Goal: Task Accomplishment & Management: Manage account settings

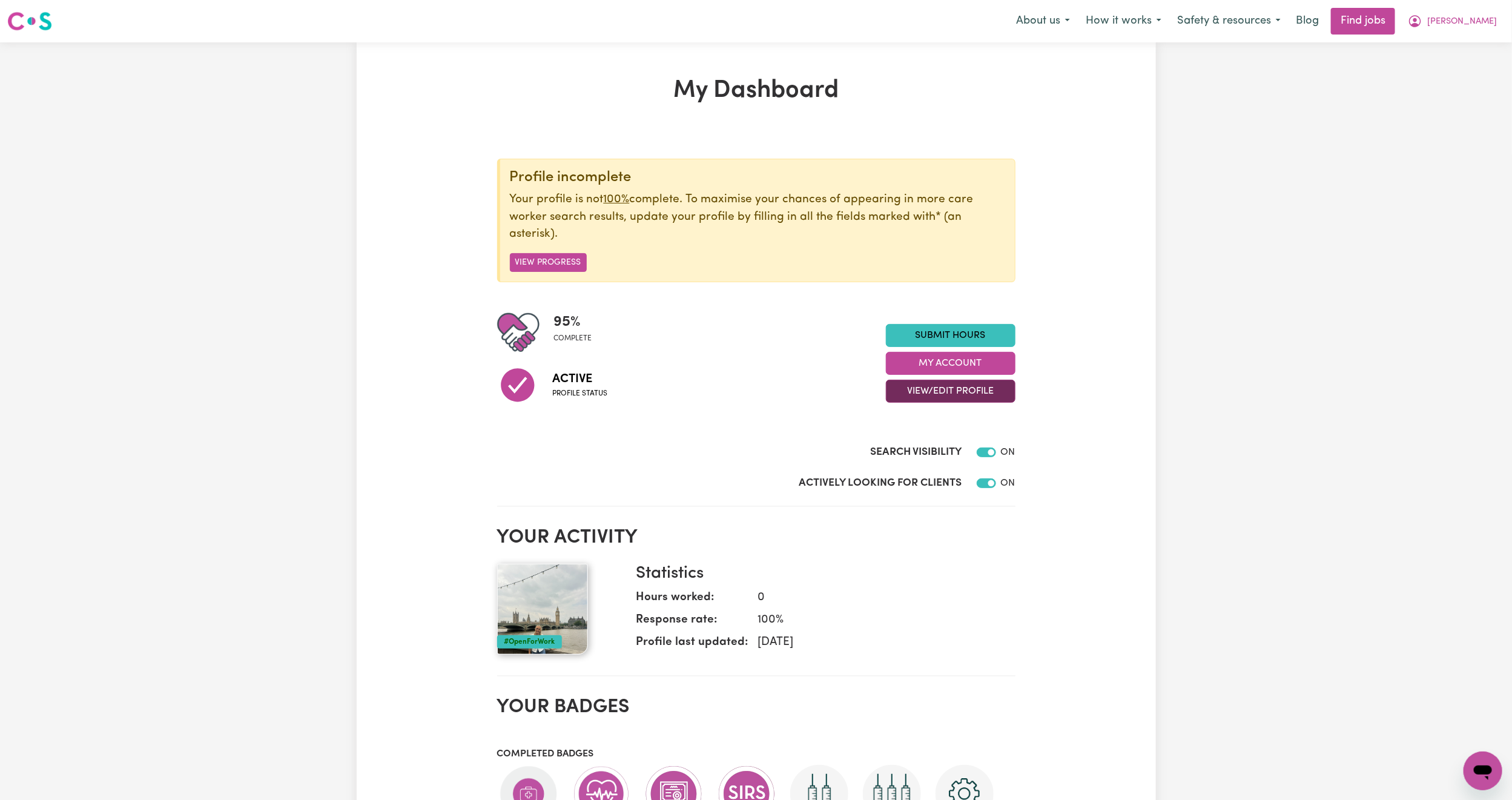
click at [961, 391] on button "View/Edit Profile" at bounding box center [951, 391] width 129 height 23
click at [927, 447] on link "Edit Profile" at bounding box center [943, 446] width 114 height 25
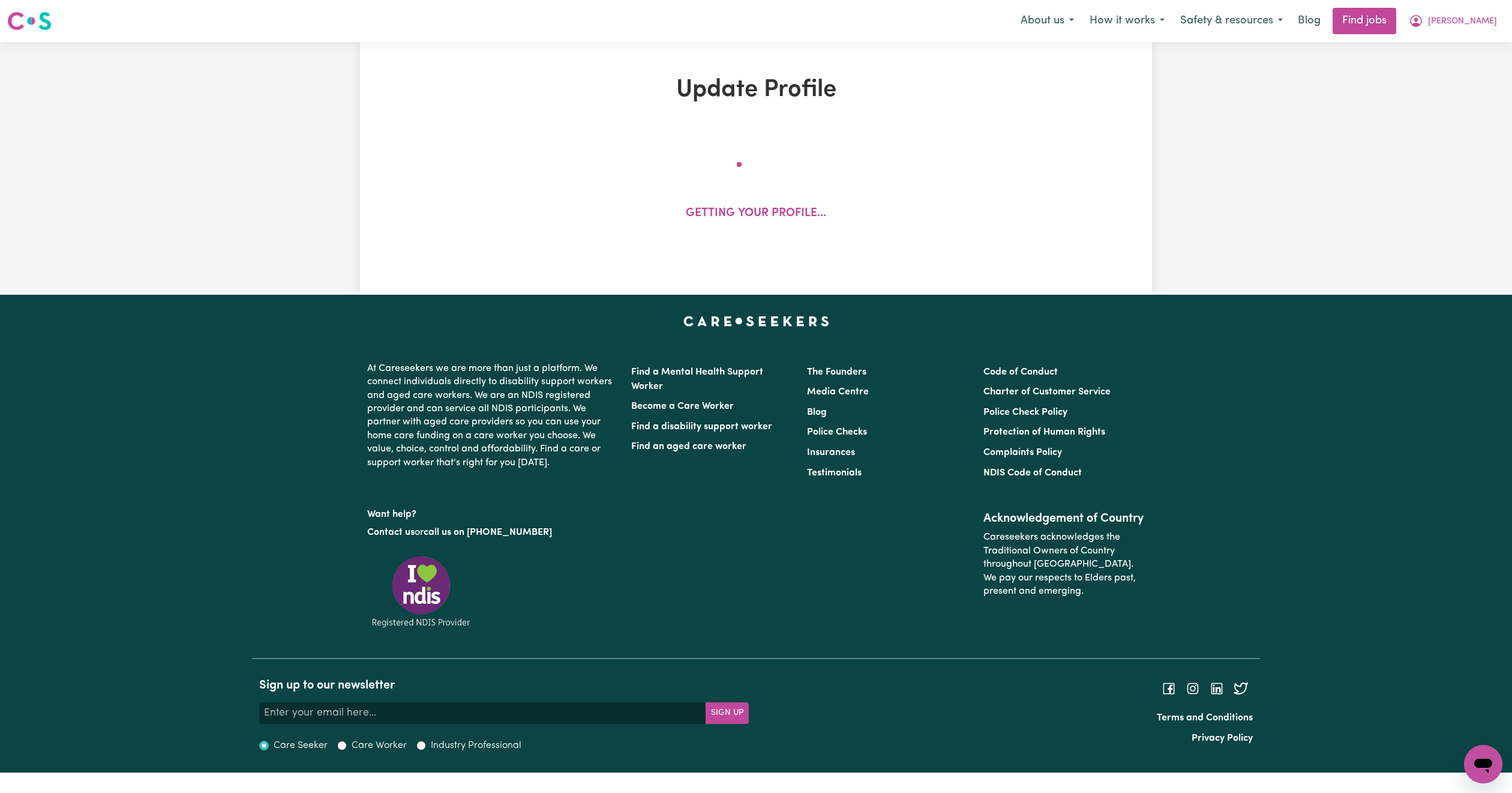
select select "[DEMOGRAPHIC_DATA]"
select select "[DEMOGRAPHIC_DATA] Citizen"
select select "Studying a healthcare related degree or qualification"
select select "55"
select select "104"
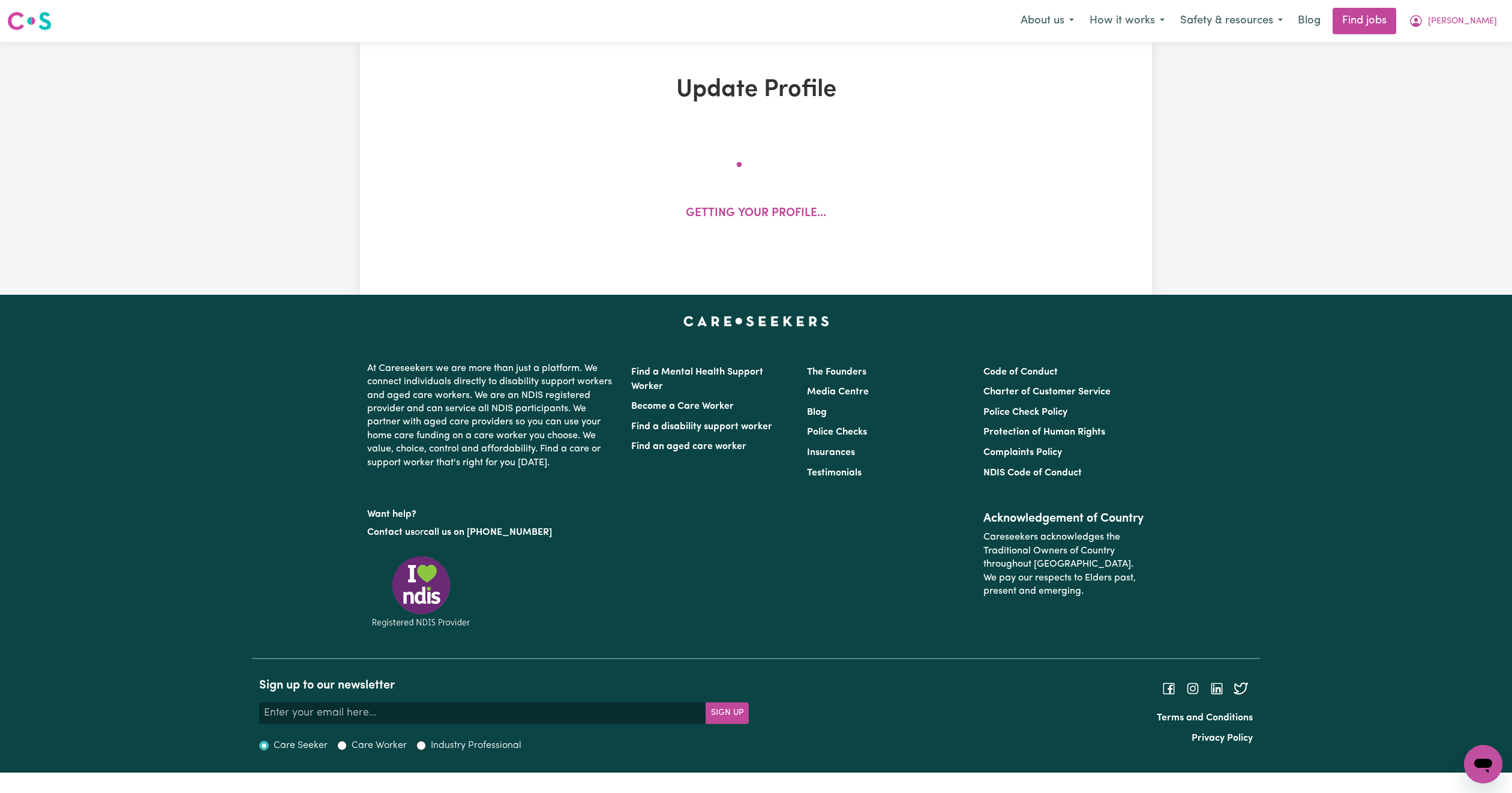
select select "120"
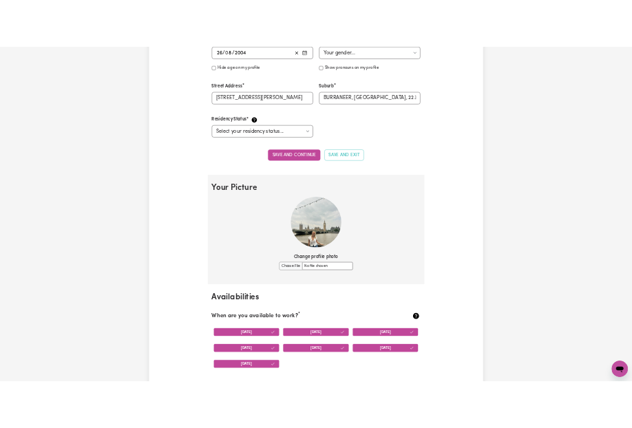
scroll to position [826, 0]
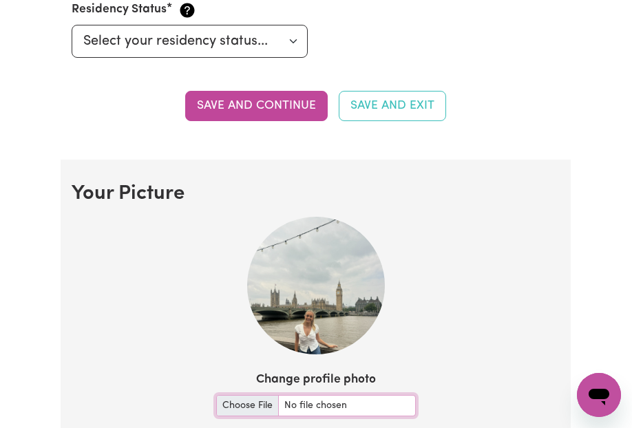
click at [239, 411] on input "Change profile photo" at bounding box center [316, 405] width 200 height 21
type input "C:\fakepath\1A4ACB099852DB7FB442293502F0F94B_avatar_blob.jpg"
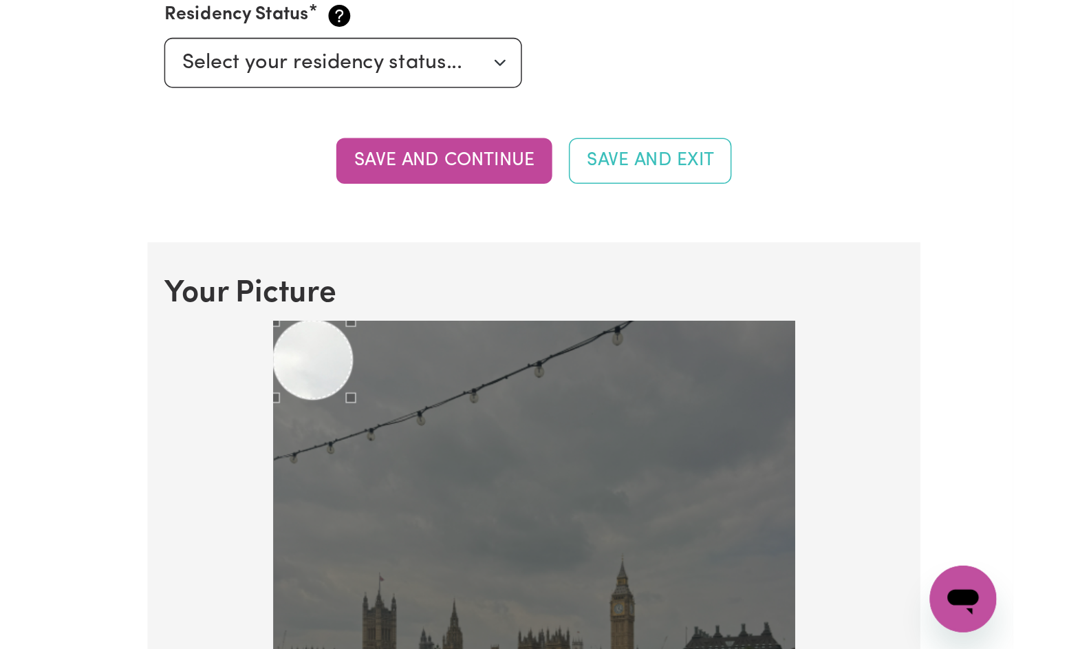
scroll to position [828, 0]
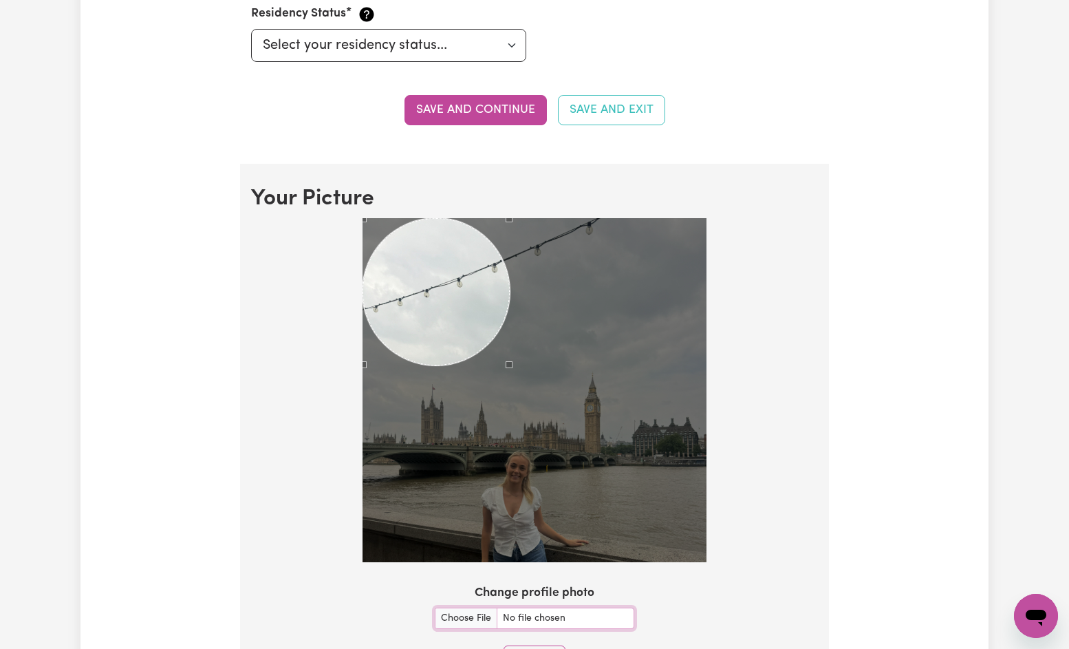
click at [513, 382] on div at bounding box center [535, 390] width 344 height 344
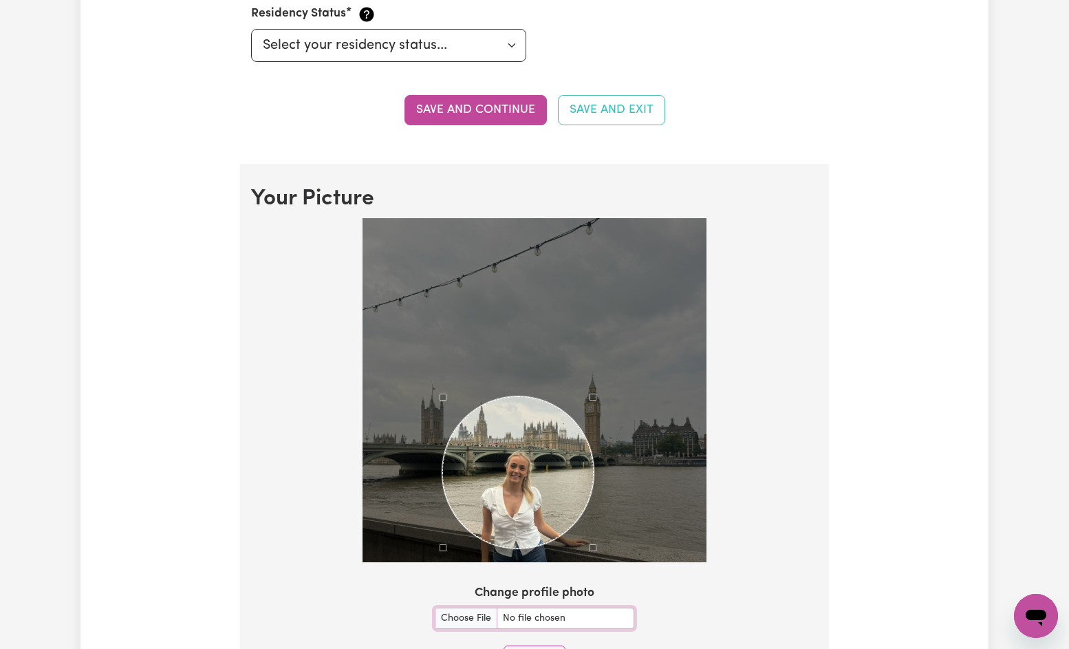
click at [541, 488] on div "Use the arrow keys to move the crop selection area" at bounding box center [517, 471] width 151 height 151
click at [539, 484] on div "Use the arrow keys to move the crop selection area" at bounding box center [518, 471] width 151 height 151
click at [589, 401] on div "Use the arrow keys to move the north east drag handle to change the crop select…" at bounding box center [589, 401] width 0 height 0
click at [545, 438] on div "Use the arrow keys to move the crop selection area" at bounding box center [515, 469] width 143 height 143
click at [523, 487] on div "Use the arrow keys to move the crop selection area" at bounding box center [515, 475] width 143 height 143
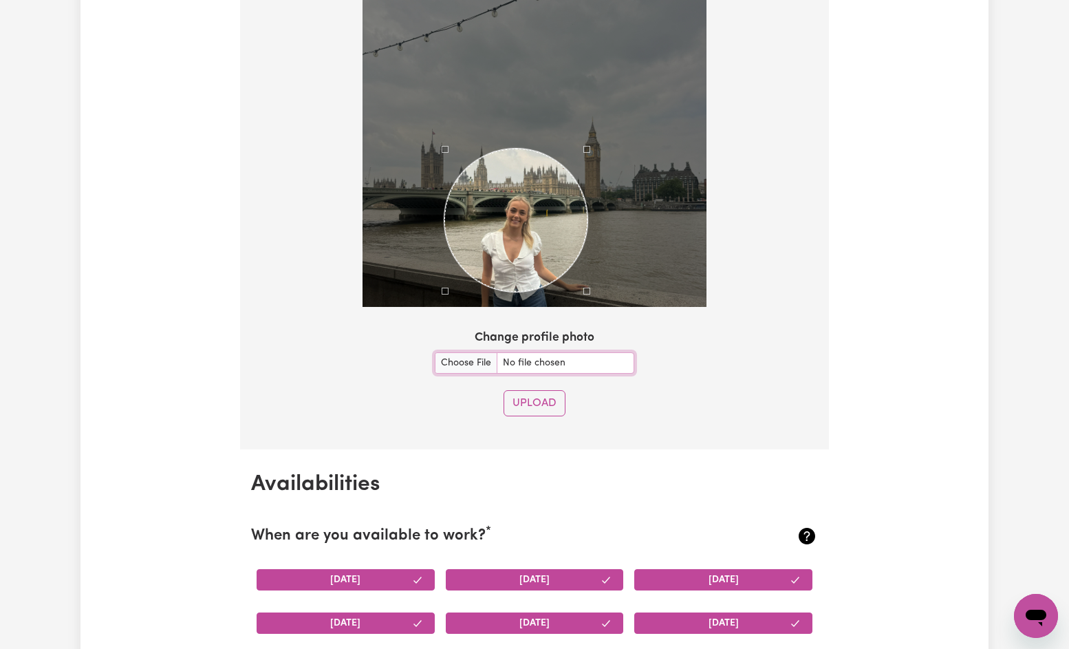
scroll to position [1241, 0]
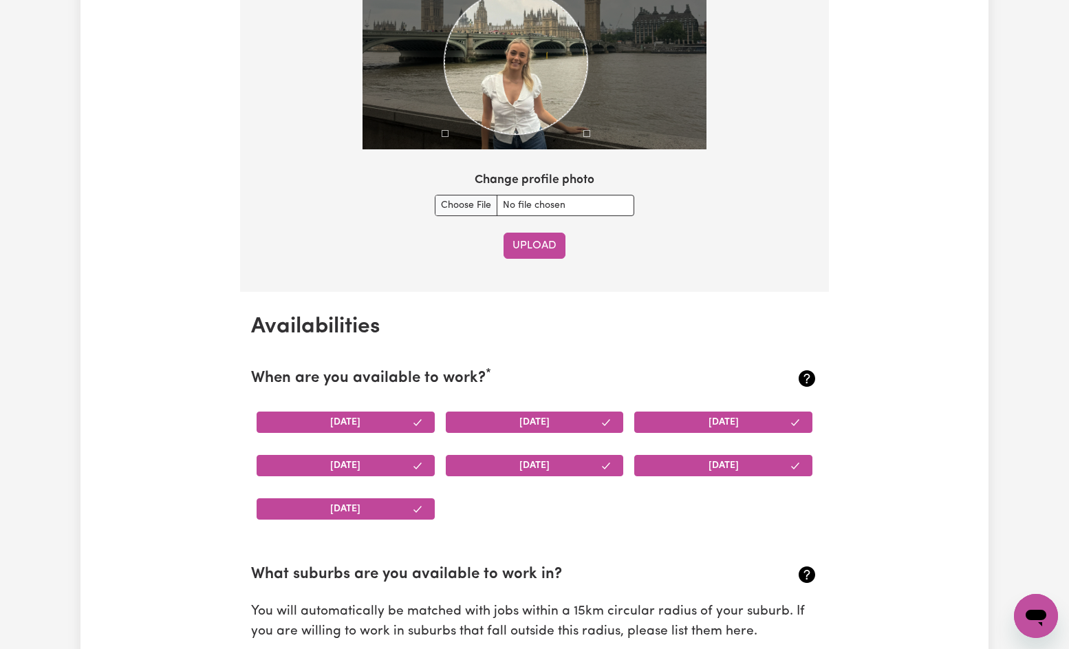
click at [523, 246] on button "Upload" at bounding box center [535, 246] width 62 height 26
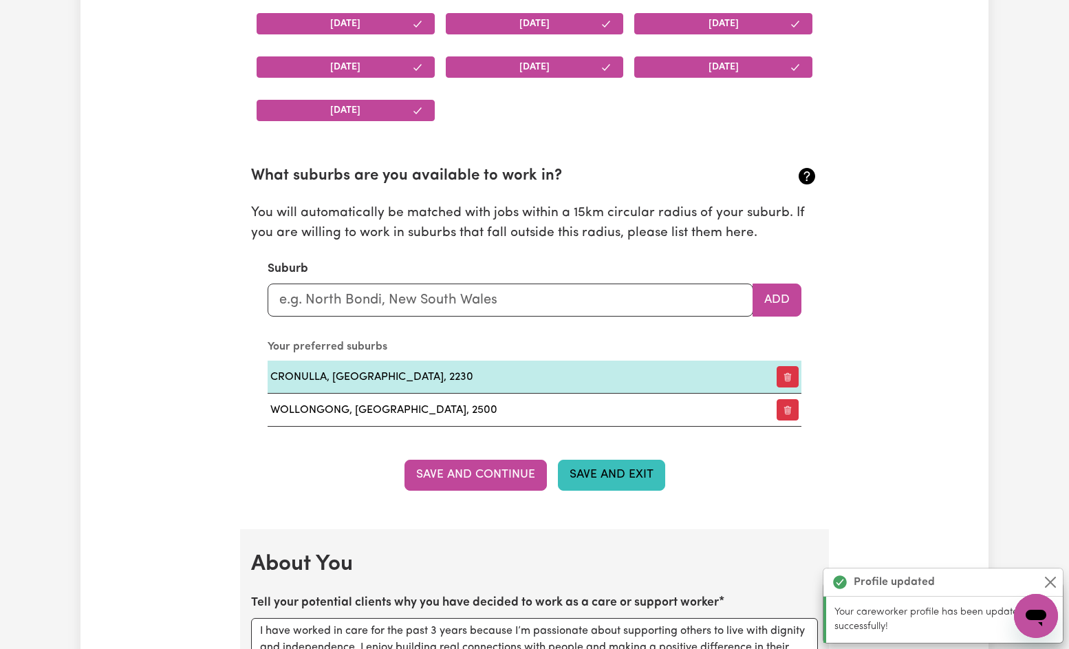
click at [627, 480] on button "Save and Exit" at bounding box center [611, 475] width 107 height 30
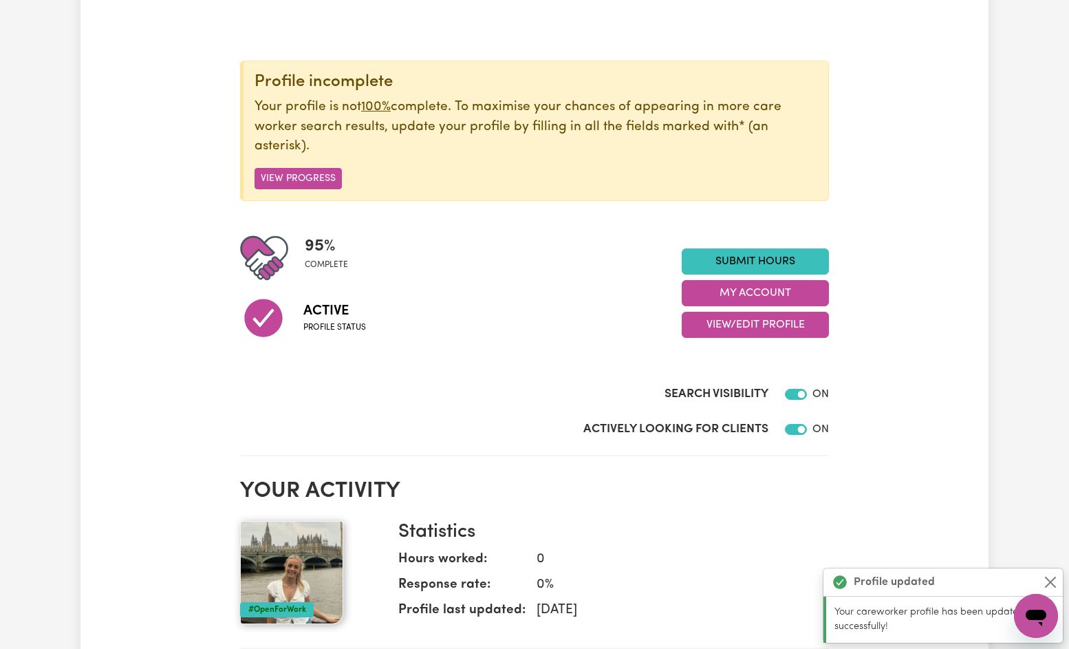
scroll to position [310, 0]
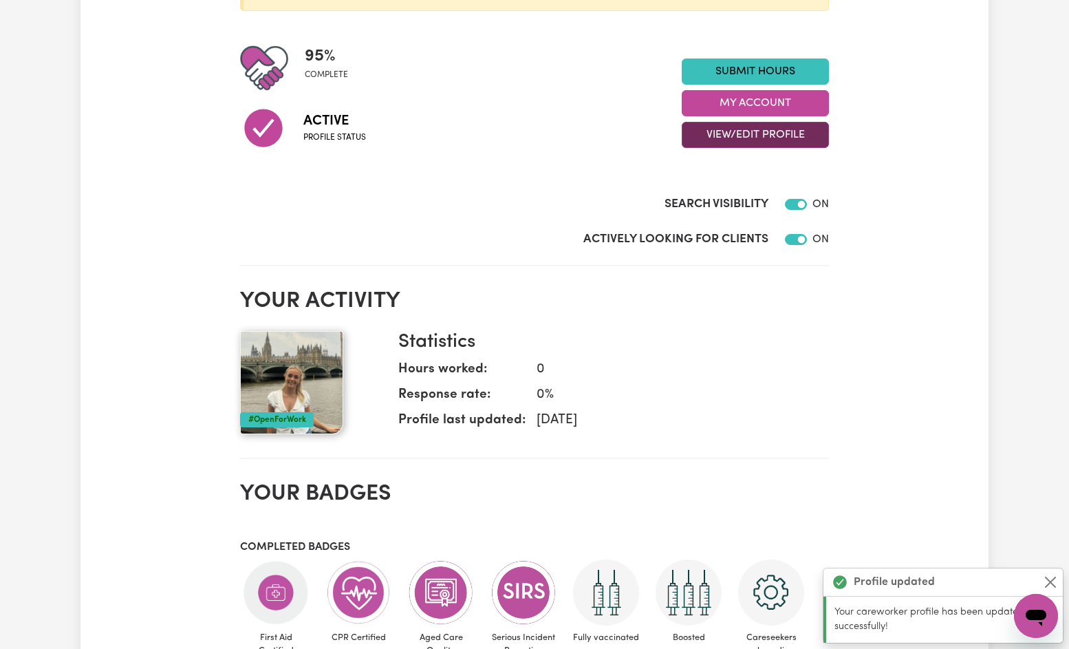
click at [748, 141] on button "View/Edit Profile" at bounding box center [755, 135] width 147 height 26
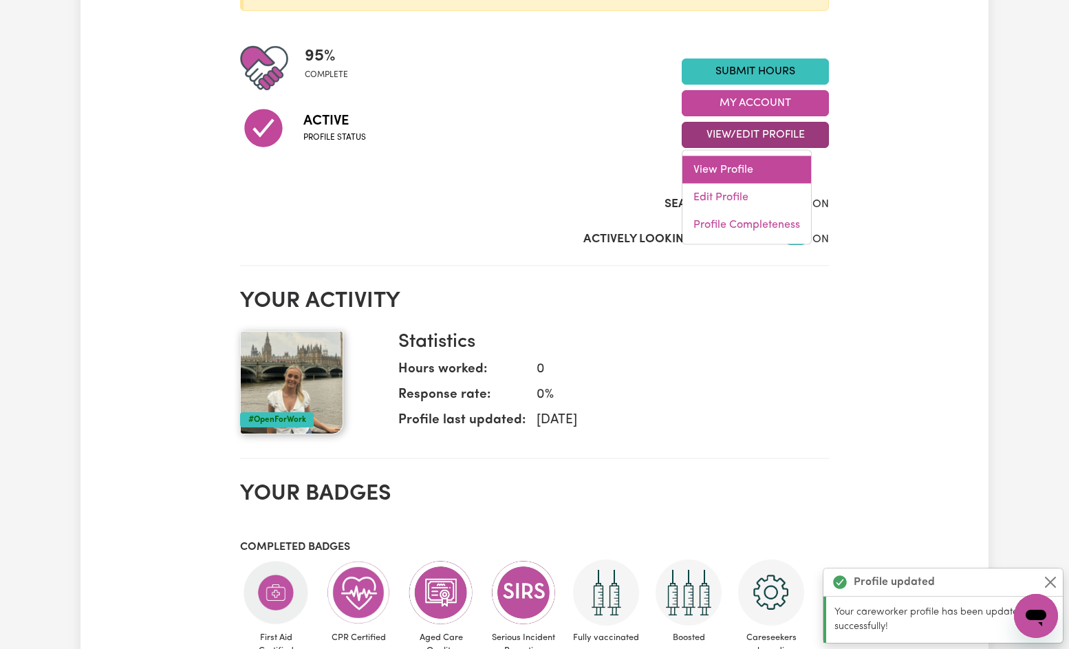
click at [752, 174] on link "View Profile" at bounding box center [746, 170] width 129 height 28
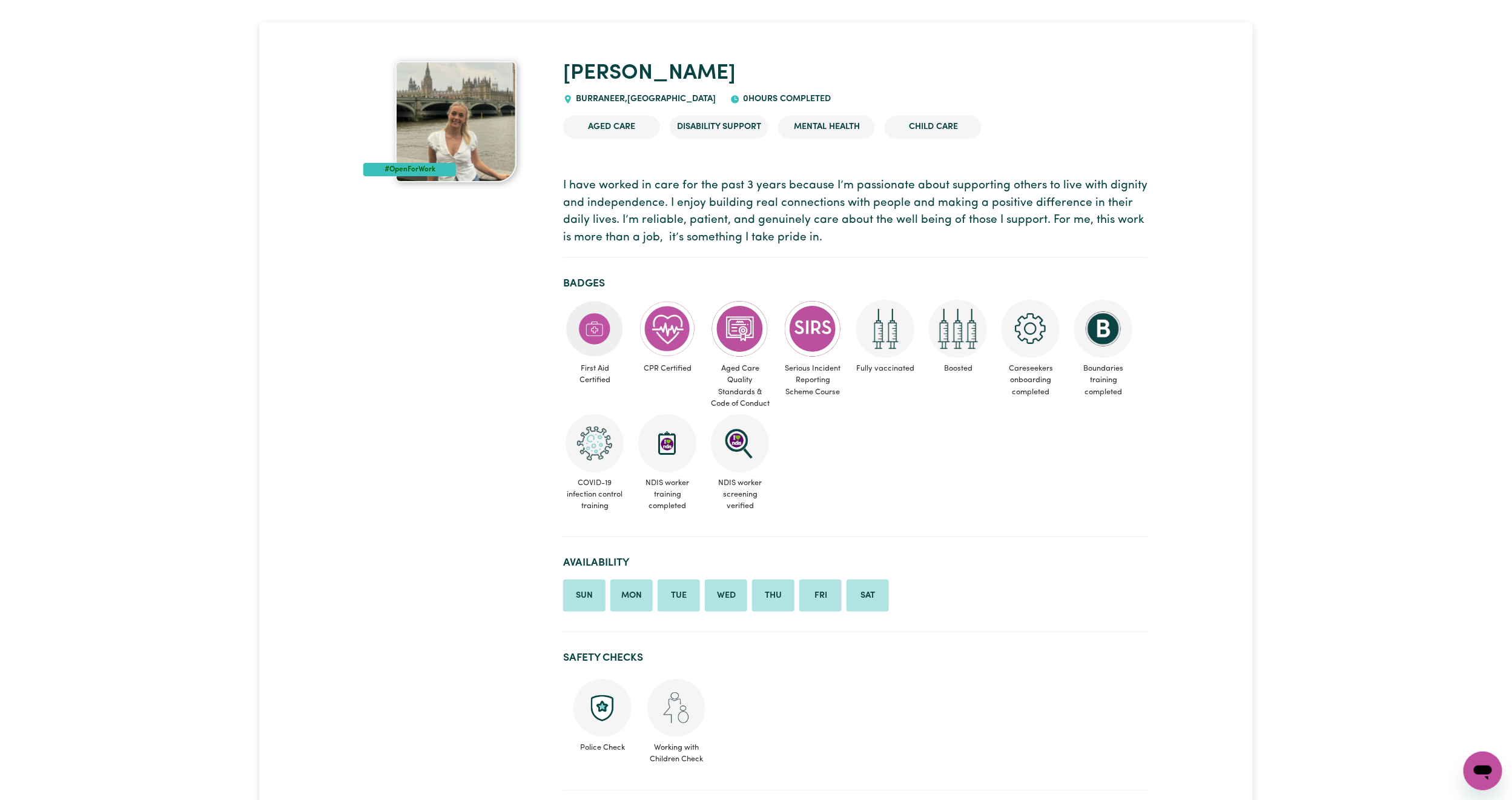
scroll to position [91, 0]
